Goal: Transaction & Acquisition: Purchase product/service

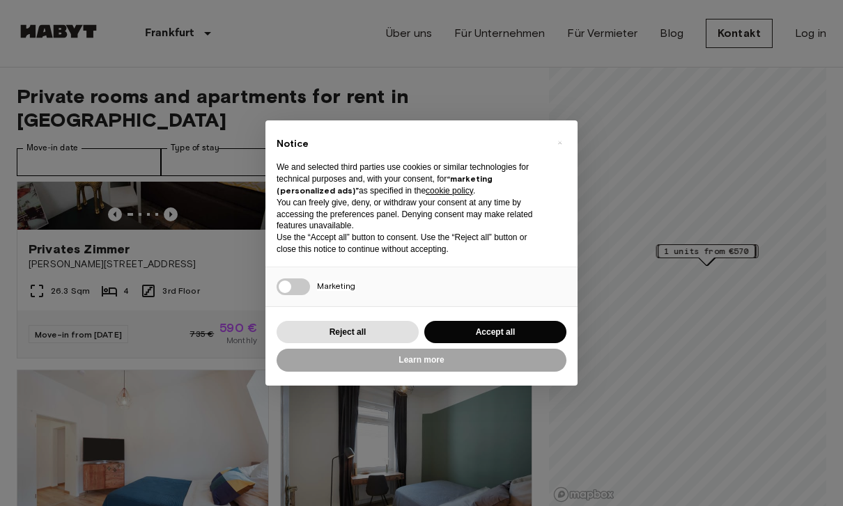
scroll to position [132, 0]
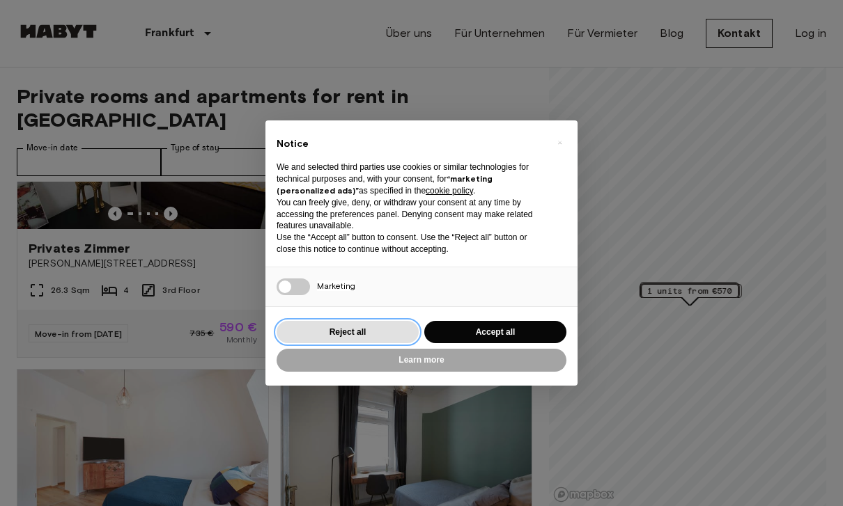
click at [378, 332] on button "Reject all" at bounding box center [348, 332] width 142 height 23
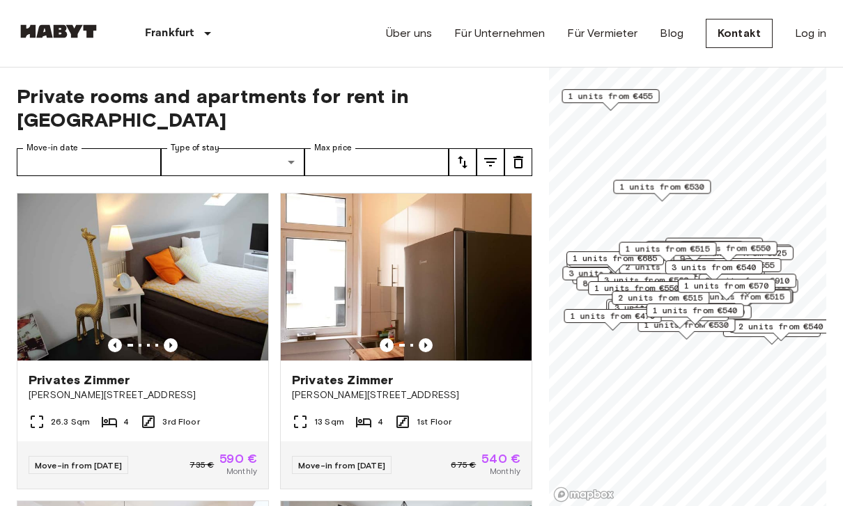
scroll to position [0, 0]
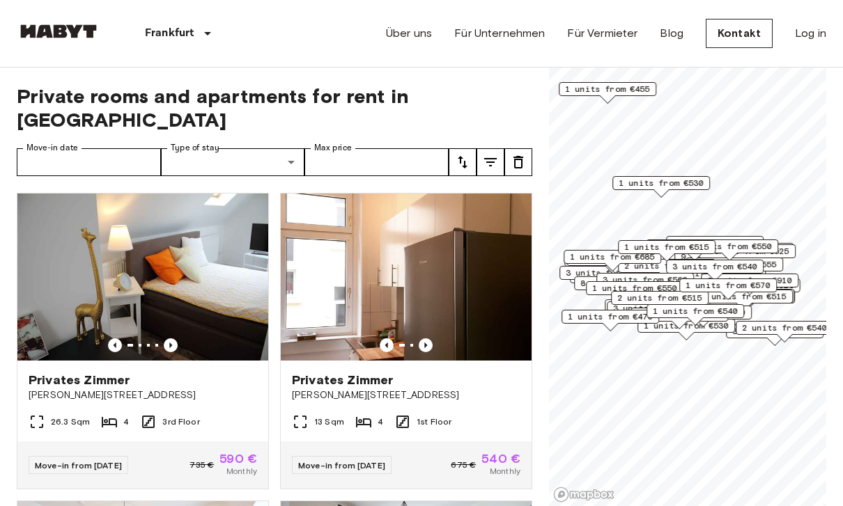
click at [431, 339] on icon "Previous image" at bounding box center [426, 346] width 14 height 14
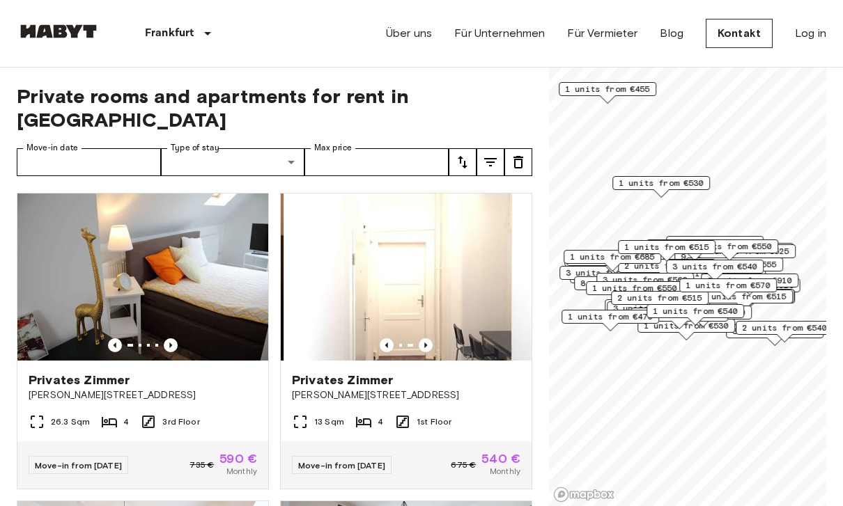
click at [428, 339] on icon "Previous image" at bounding box center [426, 346] width 14 height 14
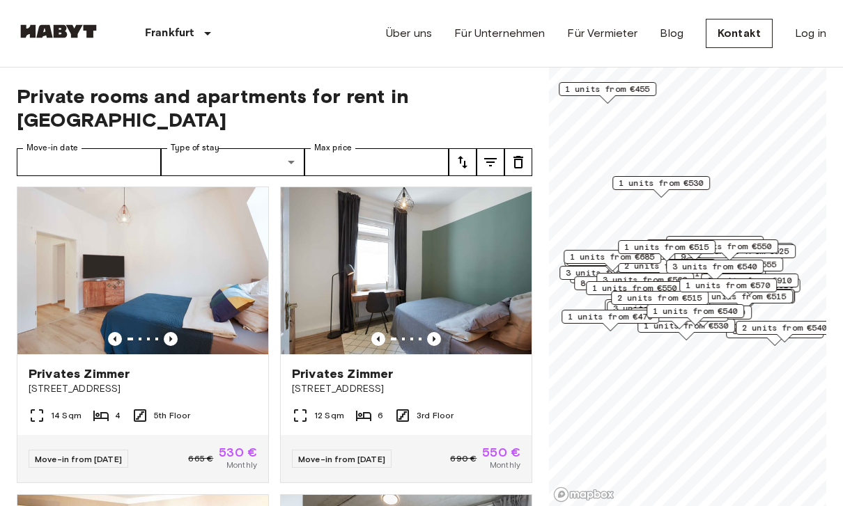
scroll to position [313, 0]
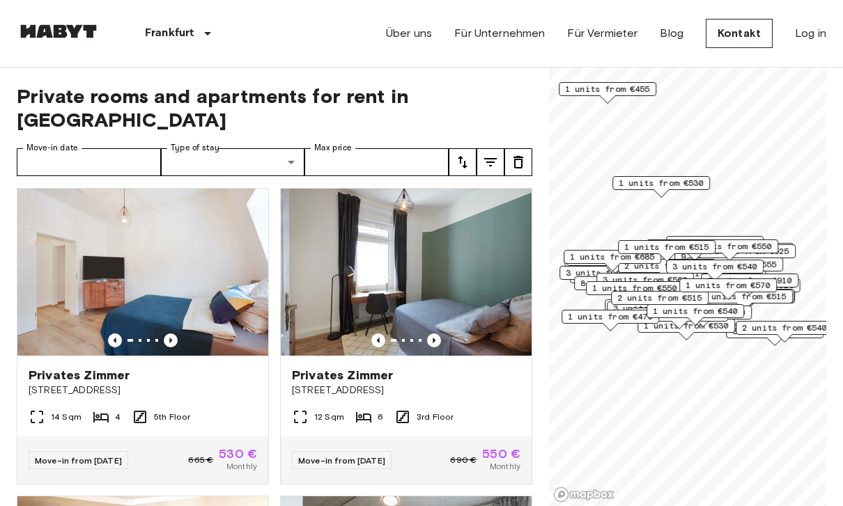
click at [177, 334] on icon "Previous image" at bounding box center [171, 341] width 14 height 14
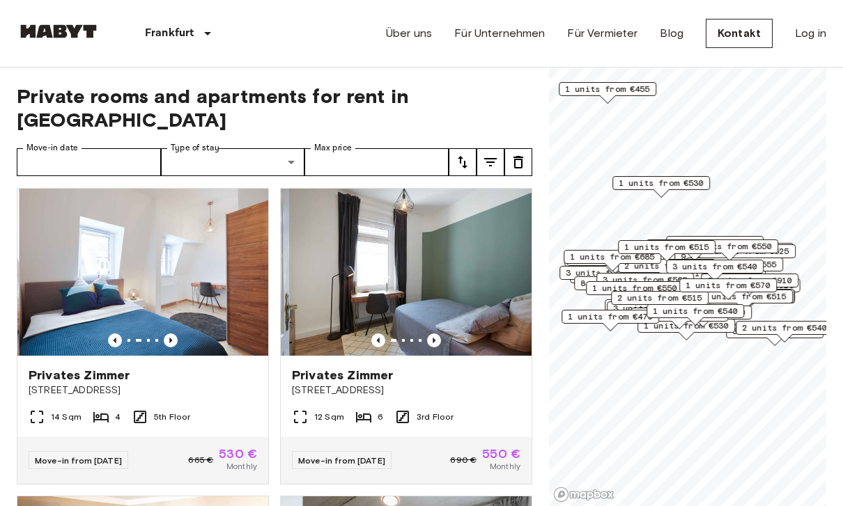
click at [177, 334] on icon "Previous image" at bounding box center [171, 341] width 14 height 14
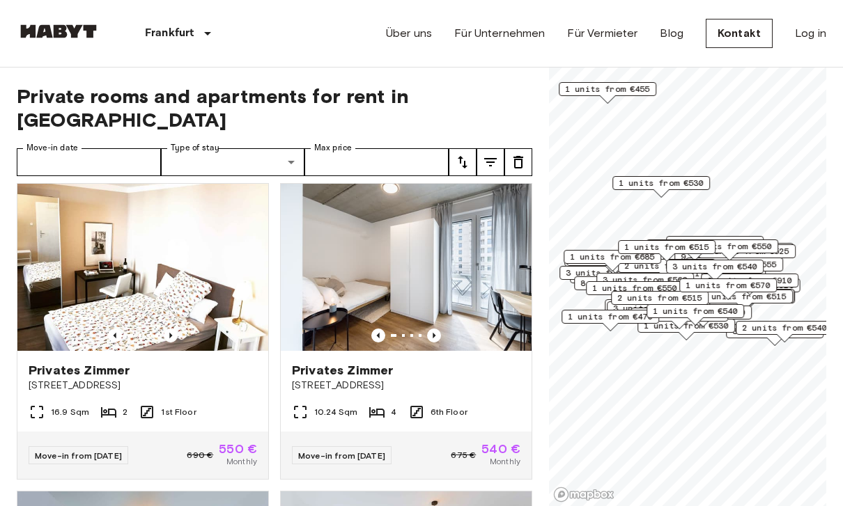
scroll to position [606, 0]
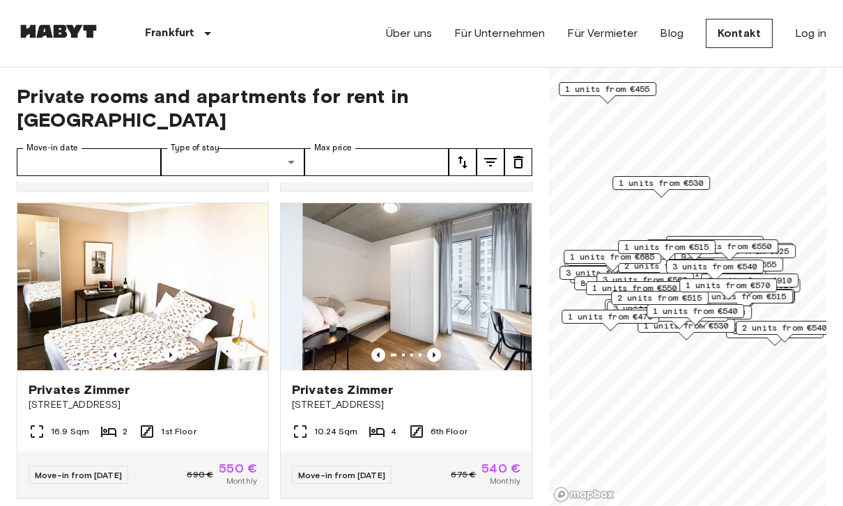
click at [442, 323] on img at bounding box center [406, 286] width 251 height 167
click at [802, 0] on div "Über uns Für Unternehmen Für Vermieter Blog Kontakt Log in" at bounding box center [606, 33] width 440 height 67
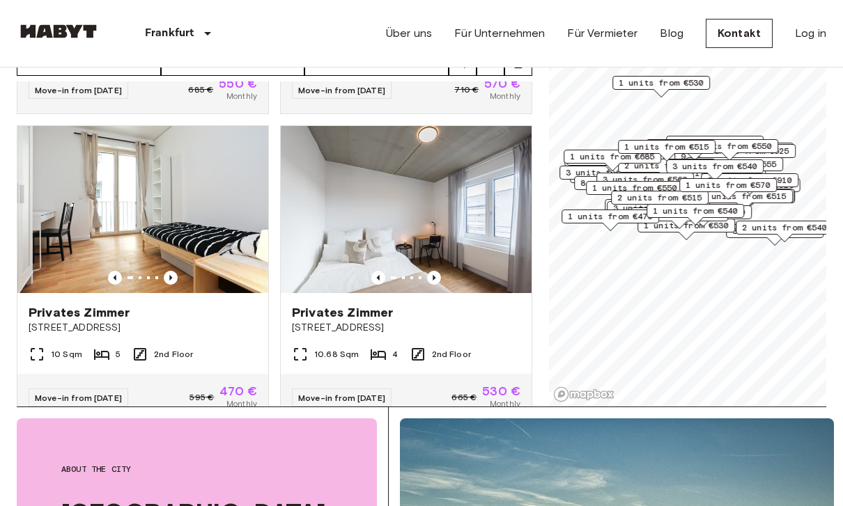
scroll to position [1169, 0]
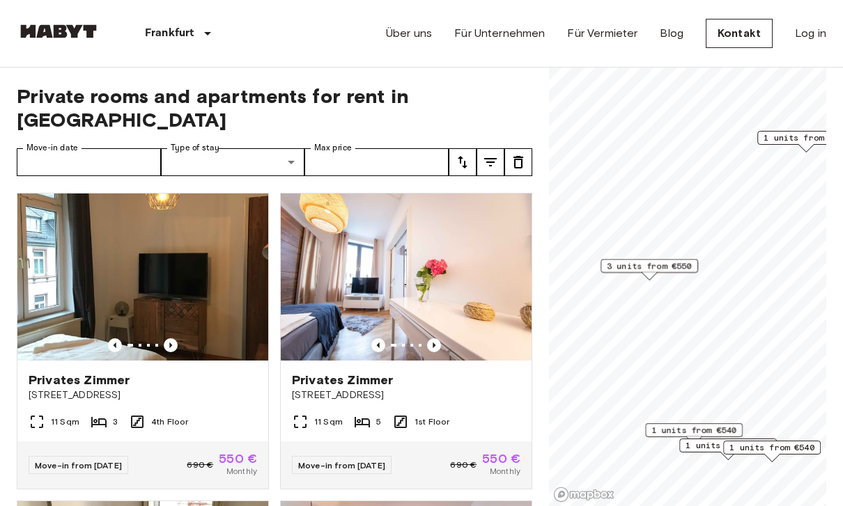
click at [660, 271] on span "3 units from €550" at bounding box center [649, 266] width 85 height 13
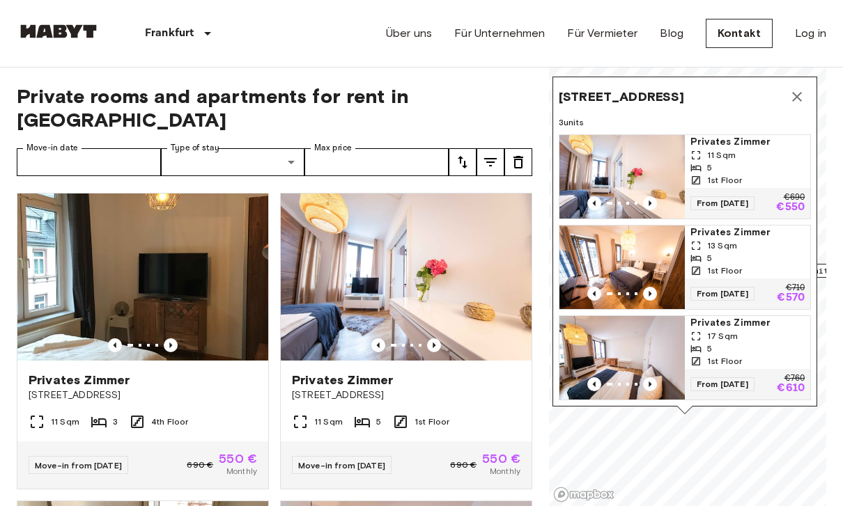
click at [739, 148] on span "Privates Zimmer" at bounding box center [747, 142] width 114 height 14
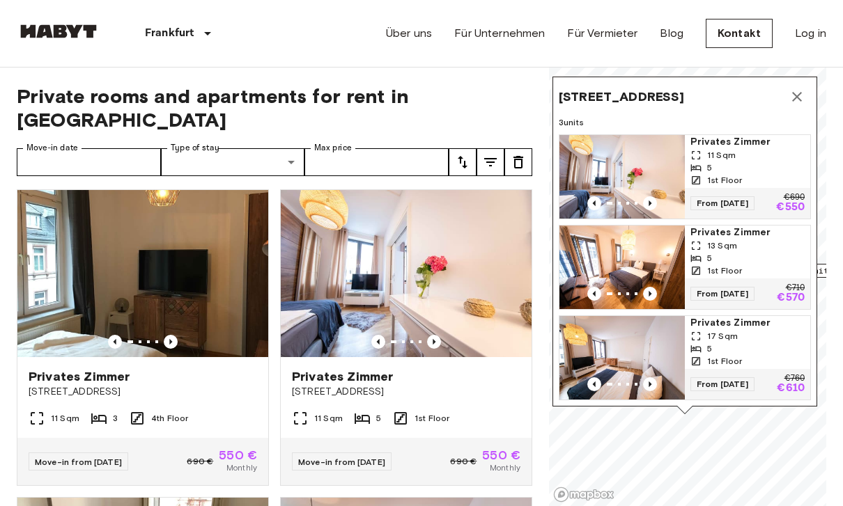
scroll to position [2, 0]
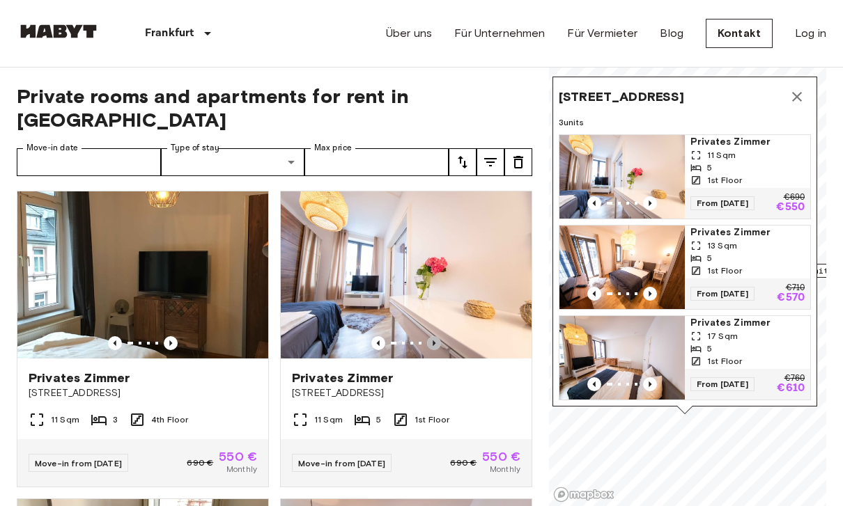
click at [440, 336] on icon "Previous image" at bounding box center [434, 343] width 14 height 14
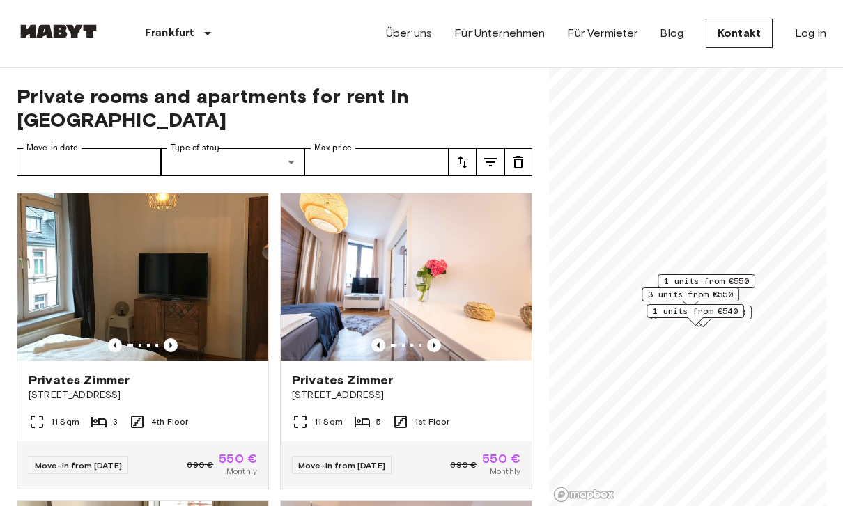
scroll to position [0, 0]
click at [91, 38] on img at bounding box center [59, 31] width 84 height 14
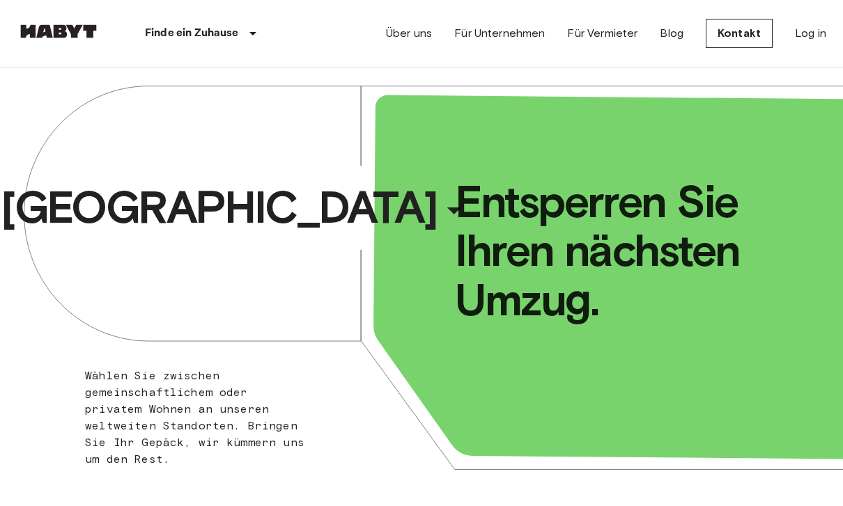
click at [401, 208] on div "​" at bounding box center [472, 222] width 143 height 29
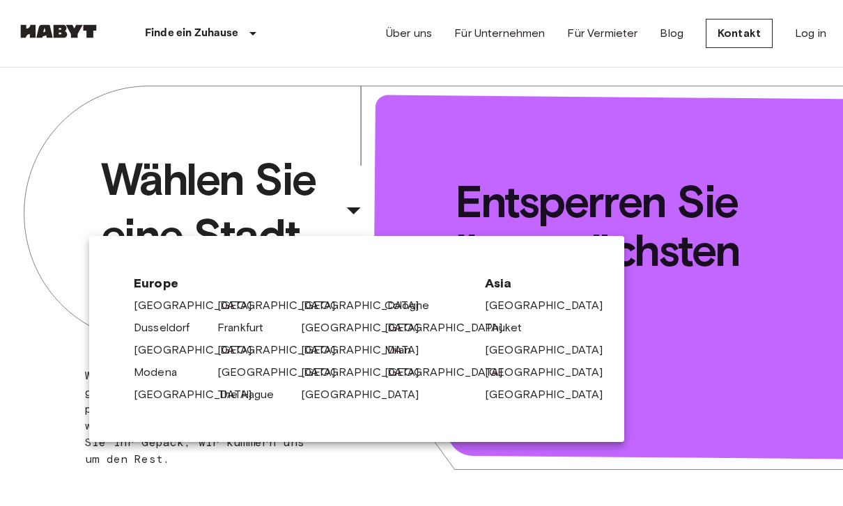
click at [249, 336] on link "Frankfurt" at bounding box center [247, 328] width 60 height 17
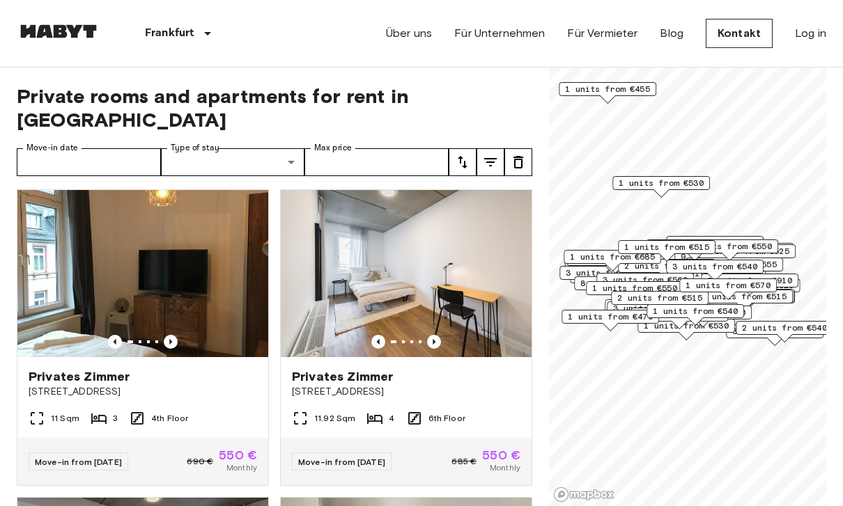
scroll to position [4315, 0]
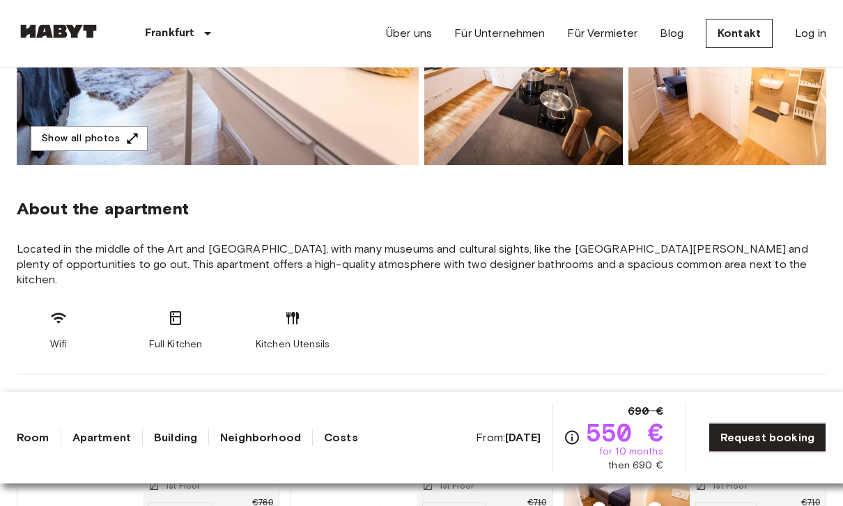
scroll to position [394, 0]
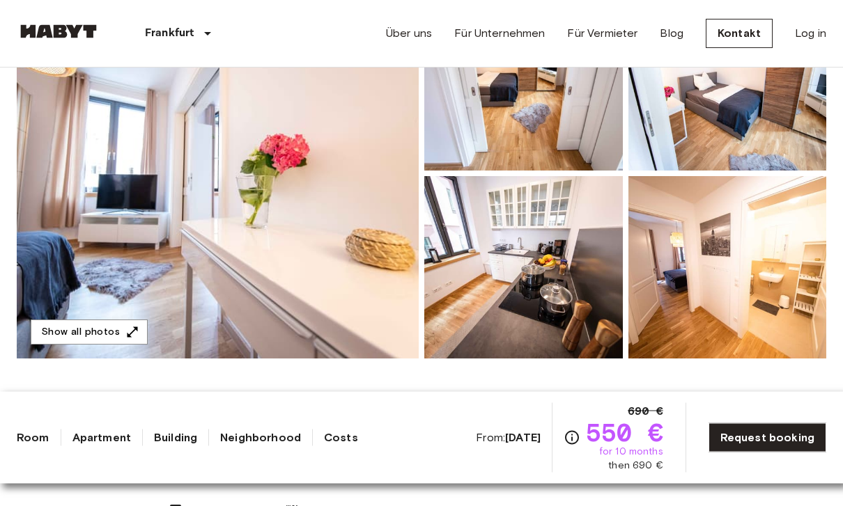
click at [125, 333] on icon "button" at bounding box center [132, 333] width 14 height 14
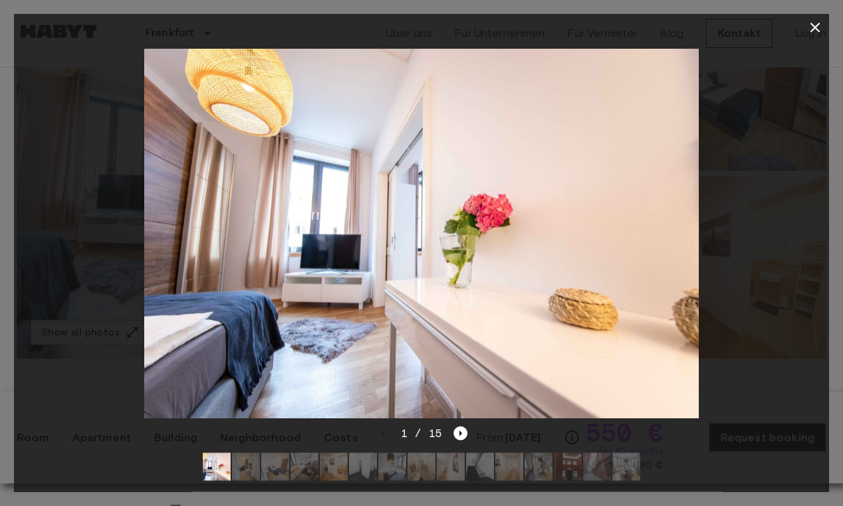
scroll to position [206, 0]
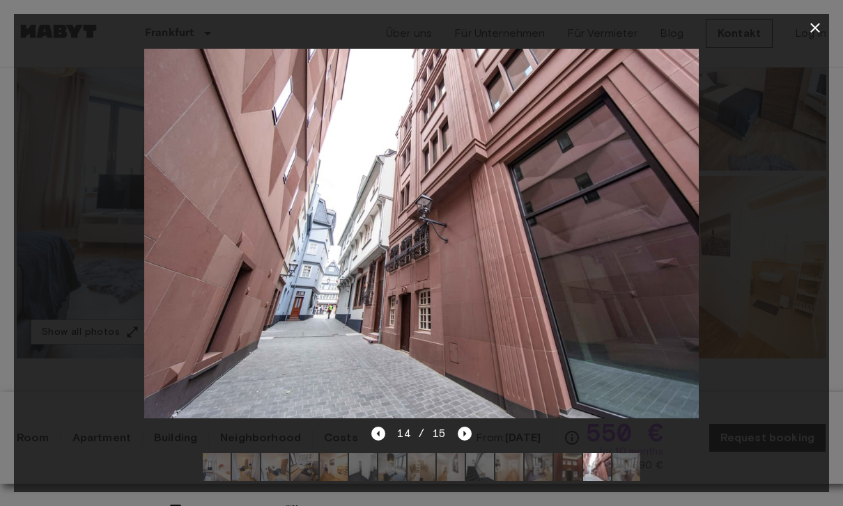
click at [825, 187] on div at bounding box center [421, 234] width 815 height 384
click at [817, 29] on icon "button" at bounding box center [815, 28] width 10 height 10
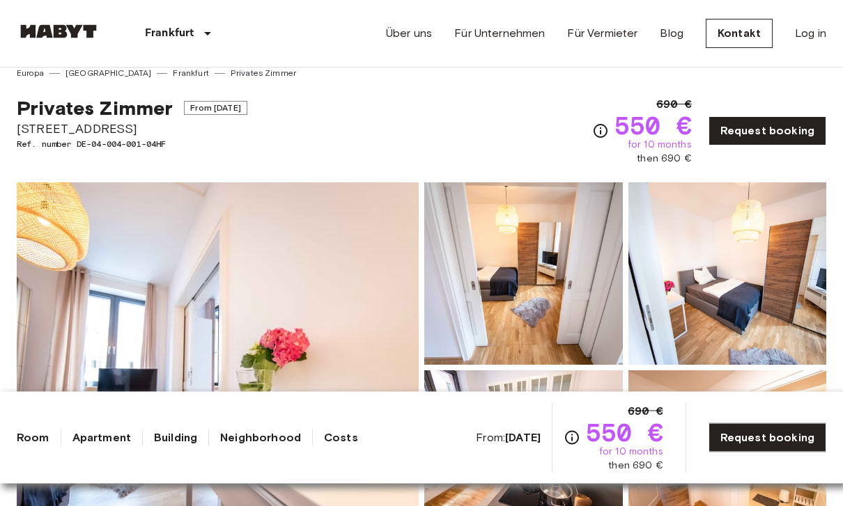
scroll to position [0, 0]
